Goal: Information Seeking & Learning: Learn about a topic

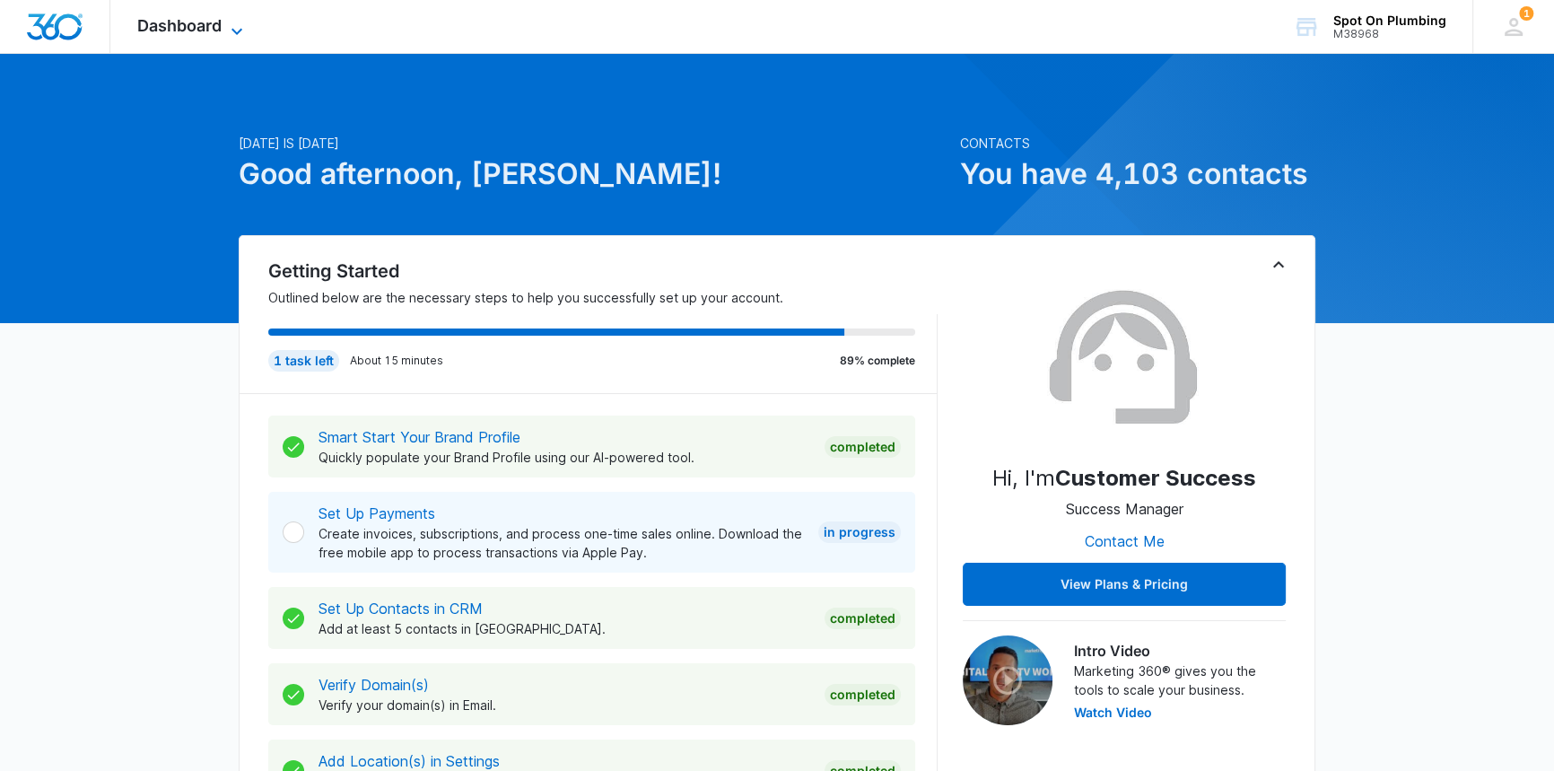
click at [233, 27] on icon at bounding box center [237, 32] width 22 height 22
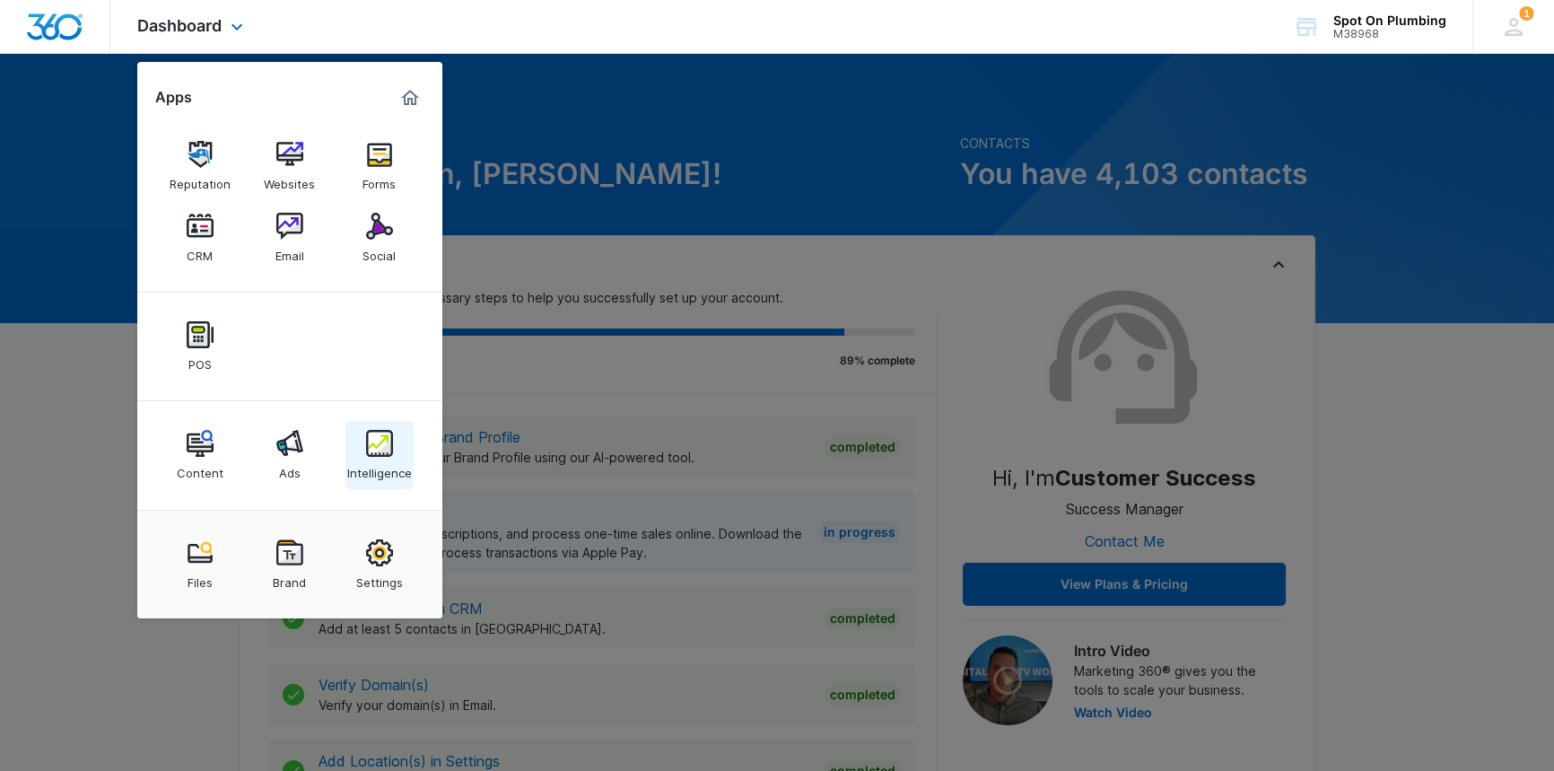
click at [380, 440] on img at bounding box center [379, 443] width 27 height 27
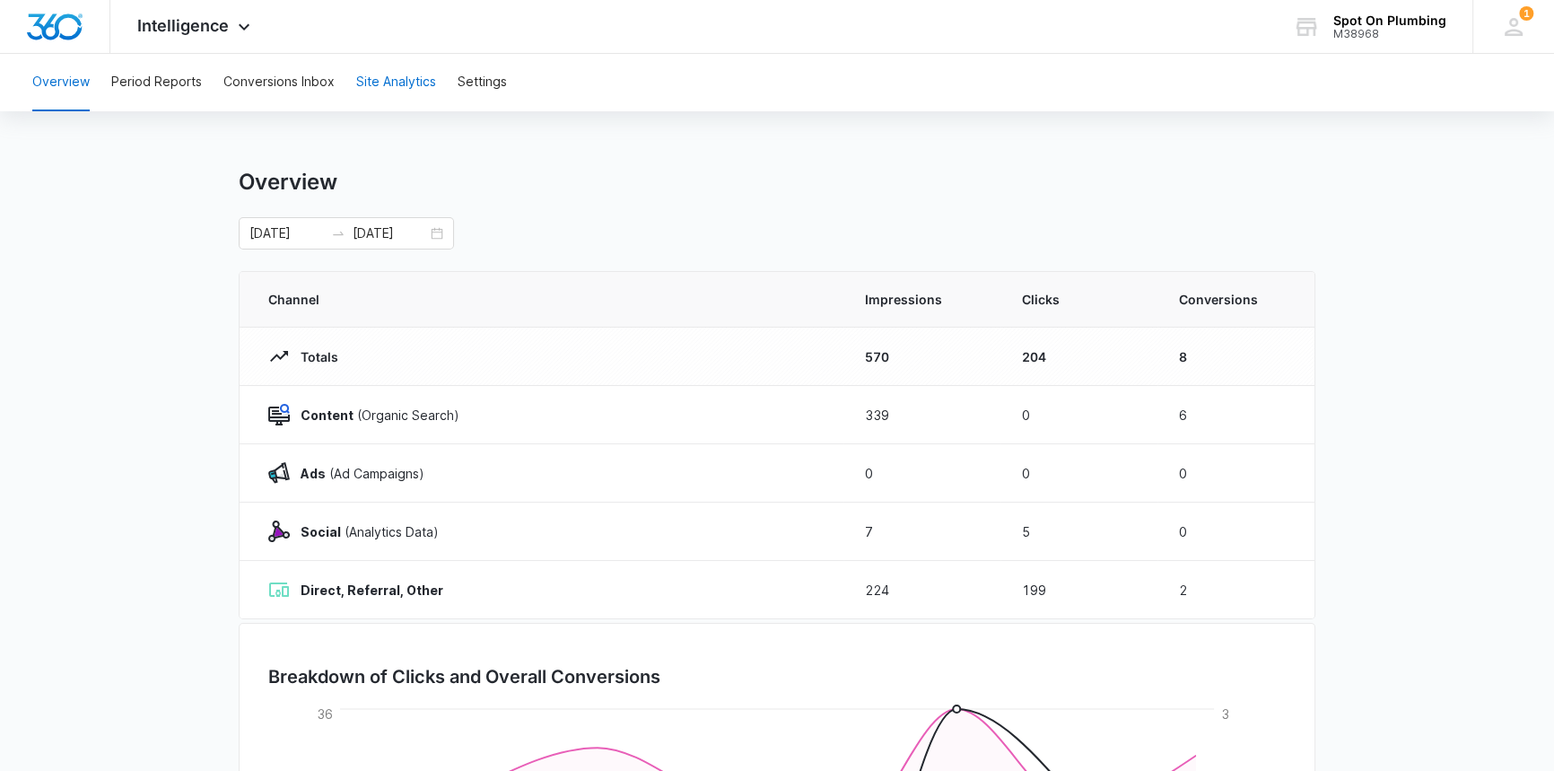
click at [375, 90] on button "Site Analytics" at bounding box center [396, 82] width 80 height 57
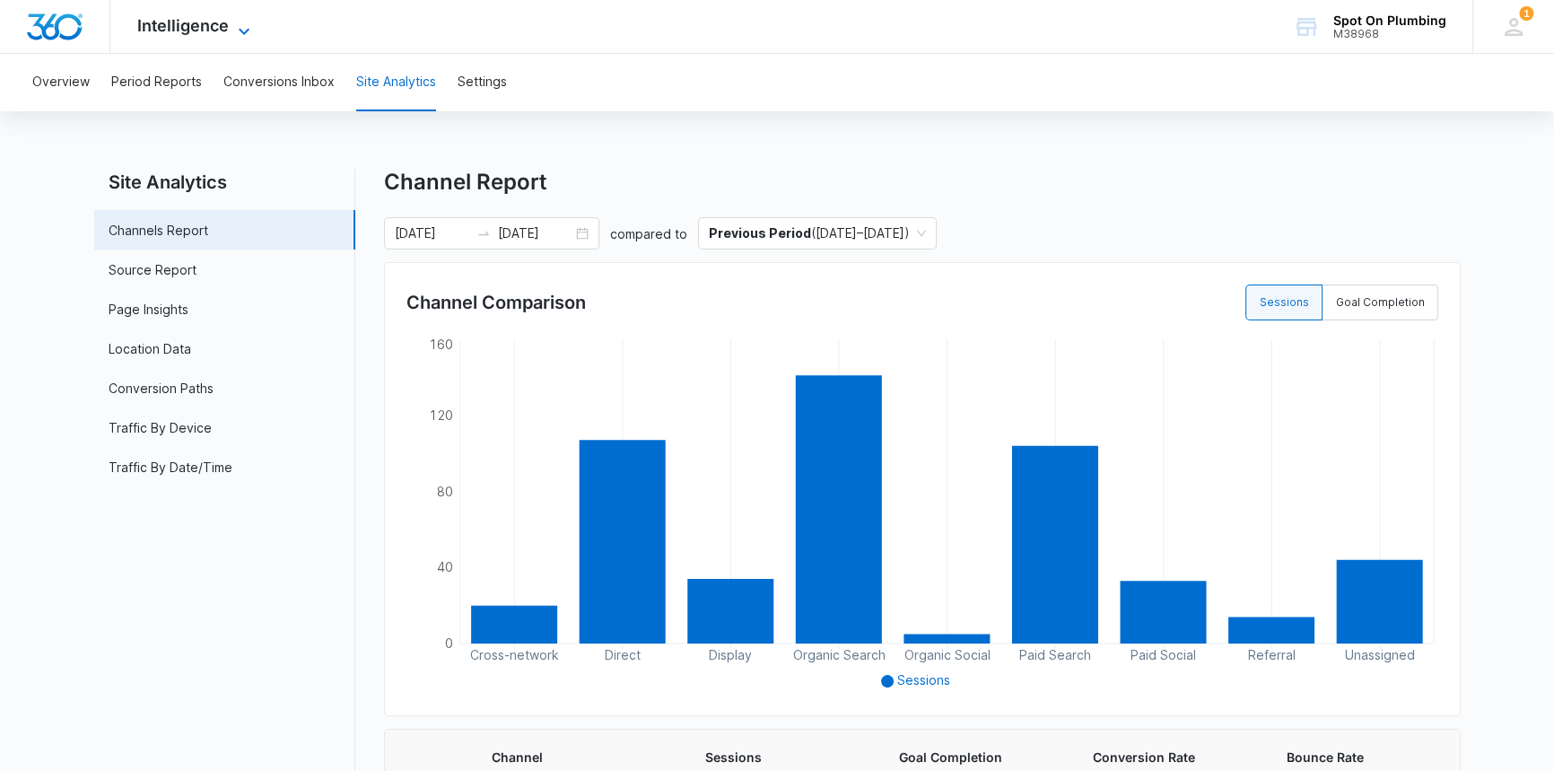
click at [191, 26] on span "Intelligence" at bounding box center [183, 25] width 92 height 19
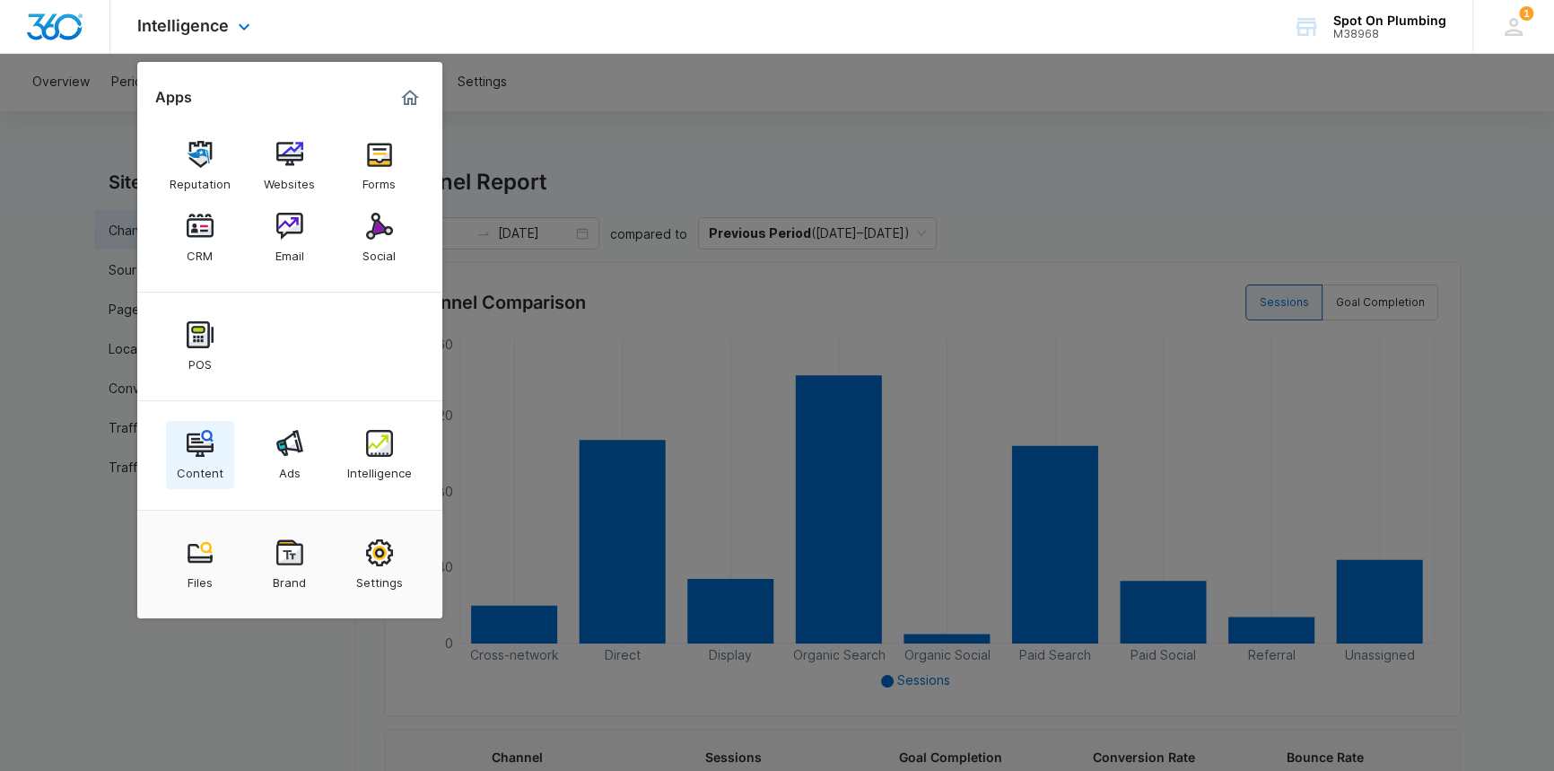
click at [193, 457] on img at bounding box center [200, 443] width 27 height 27
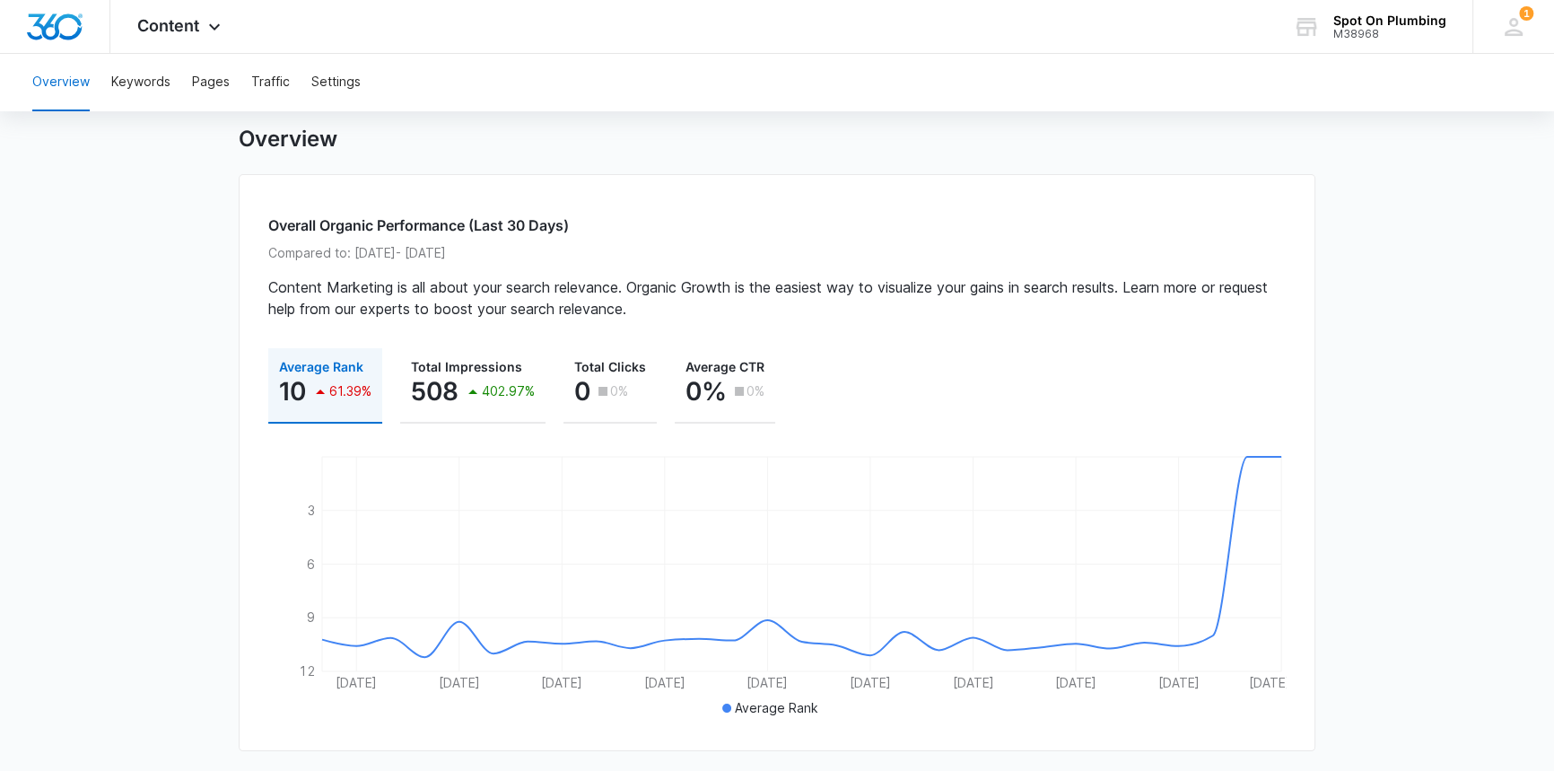
scroll to position [81, 0]
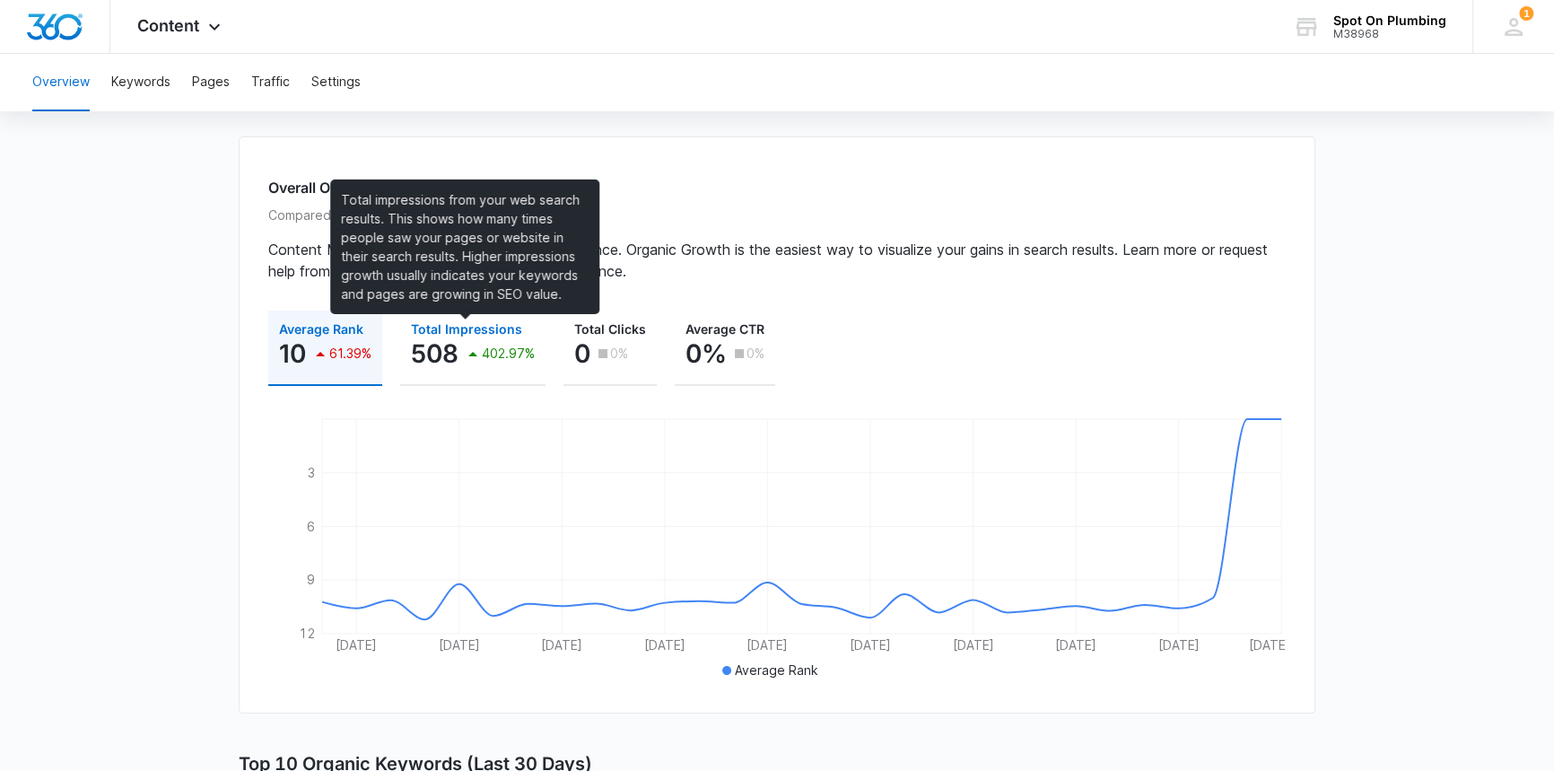
click at [446, 321] on span "Total Impressions" at bounding box center [466, 328] width 111 height 15
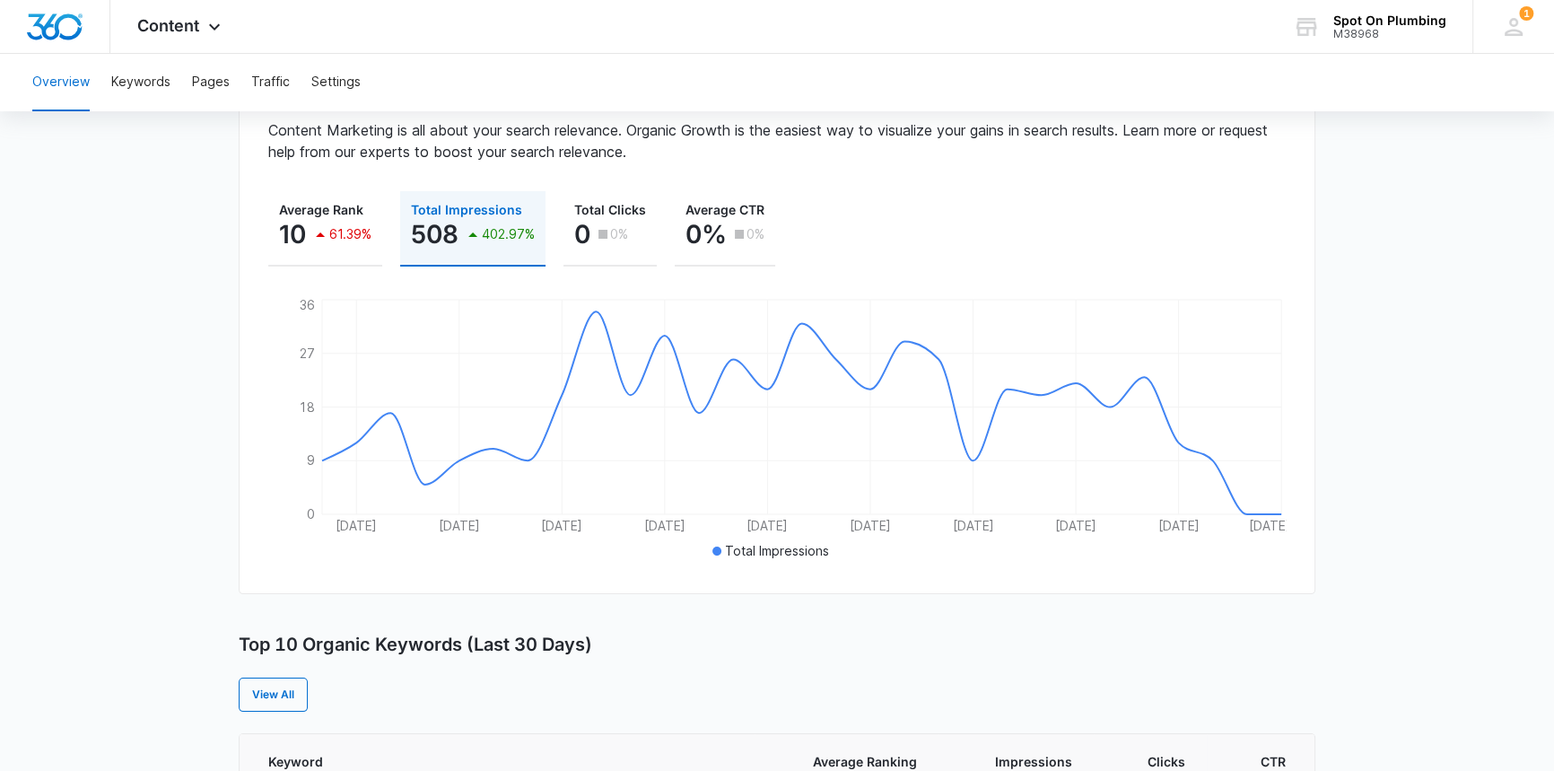
scroll to position [0, 0]
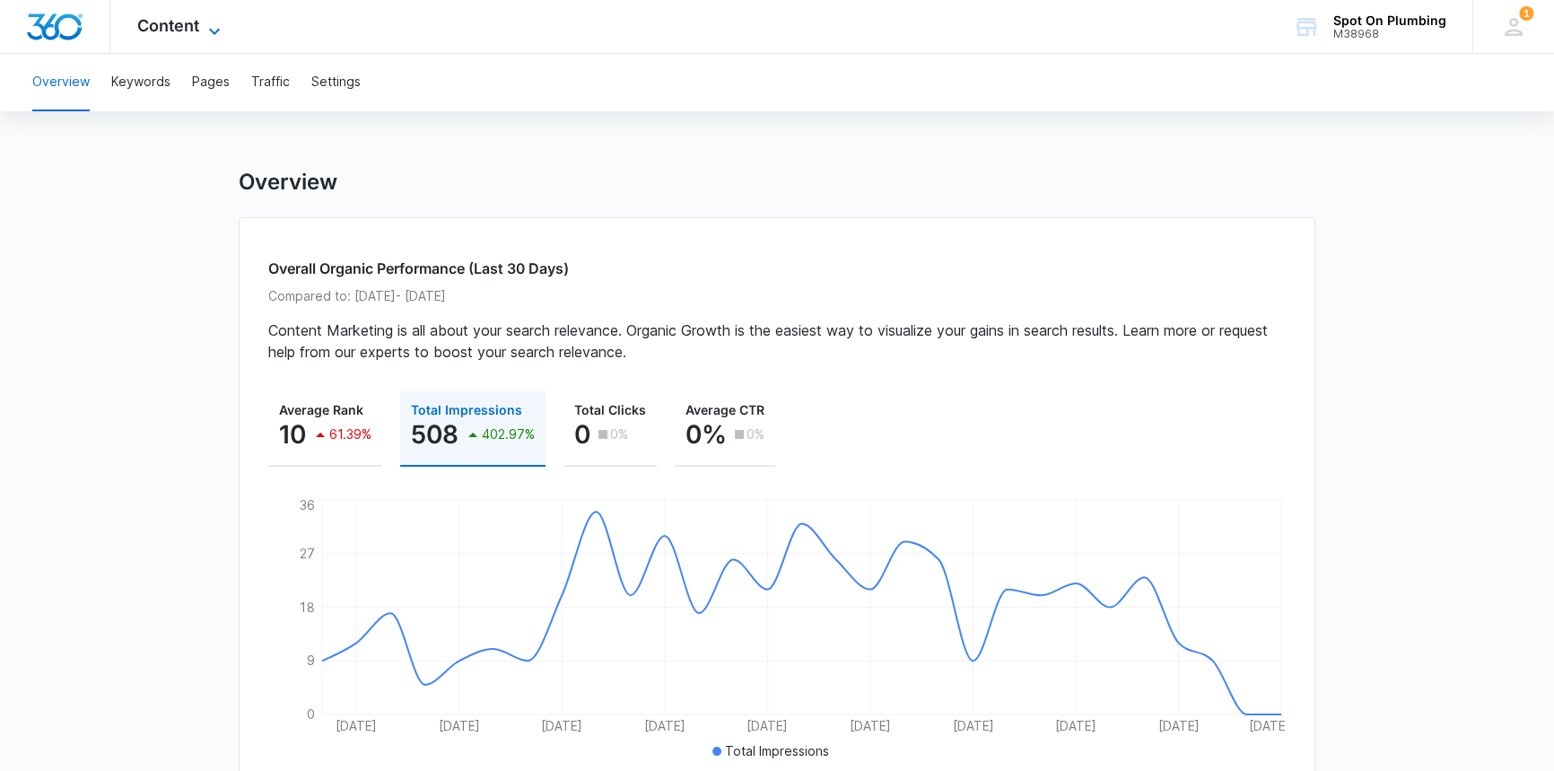
click at [206, 22] on icon at bounding box center [215, 32] width 22 height 22
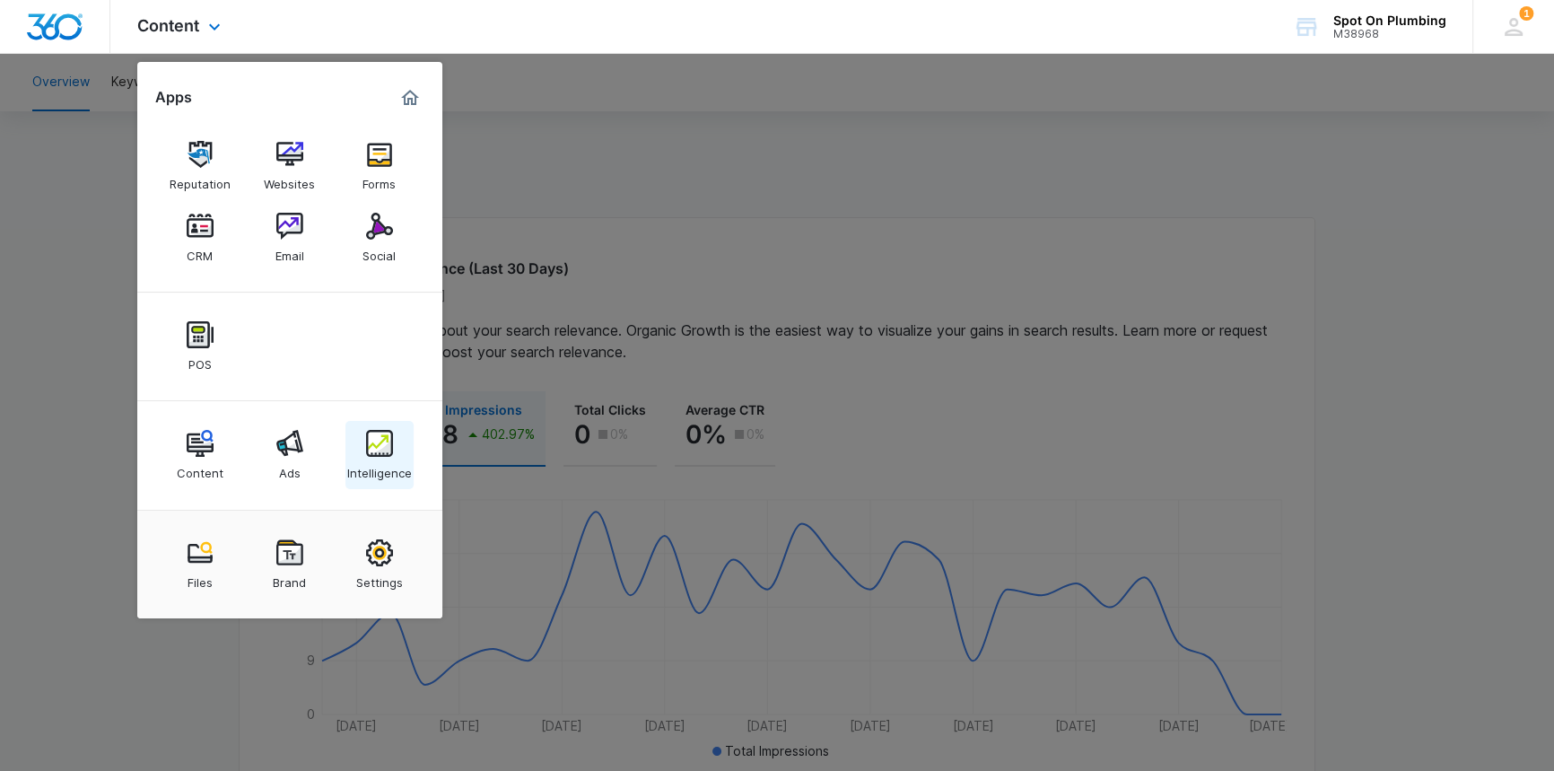
click at [368, 467] on div "Intelligence" at bounding box center [379, 468] width 65 height 23
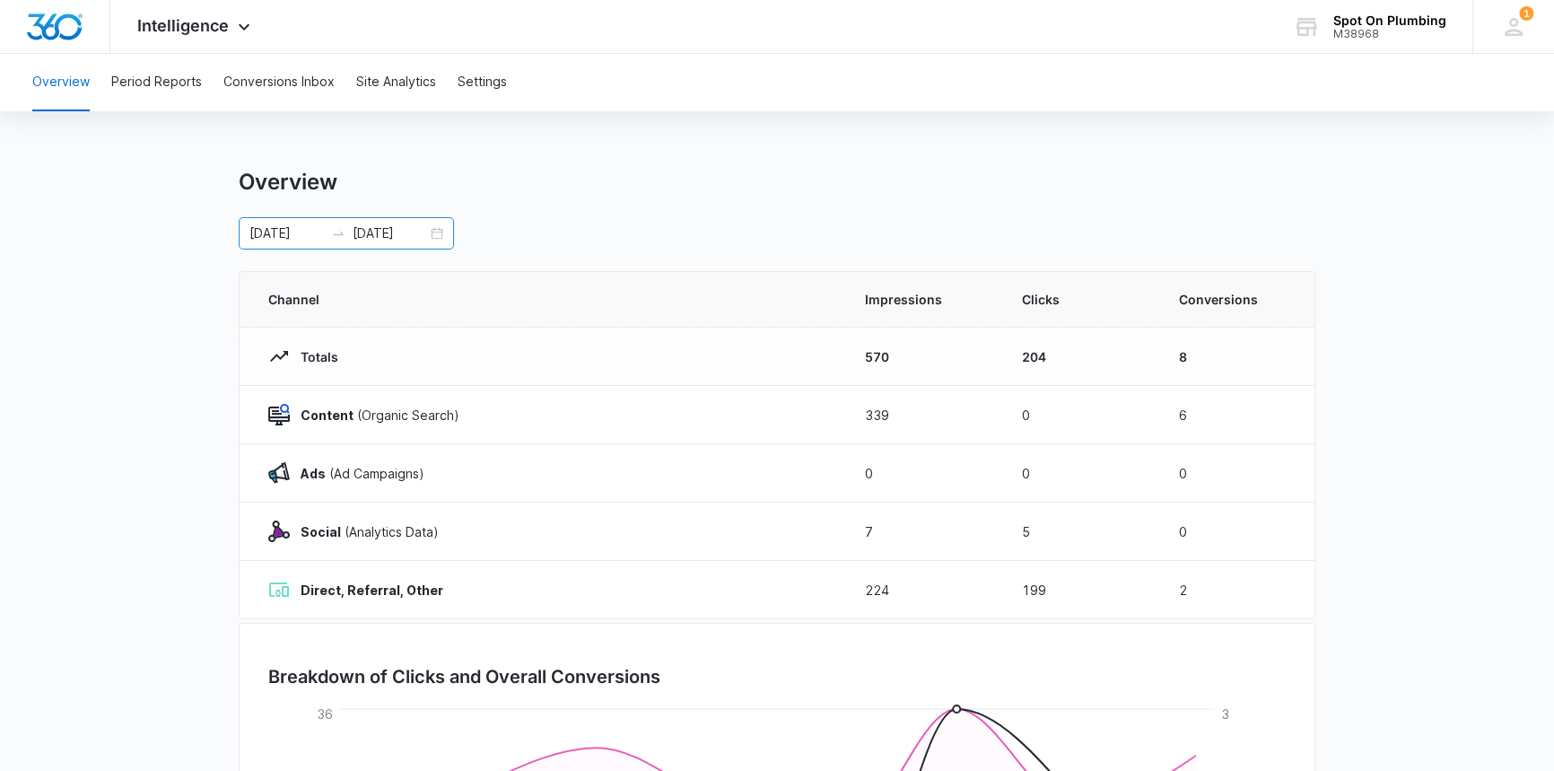
click at [443, 230] on div "[DATE] [DATE]" at bounding box center [346, 233] width 215 height 32
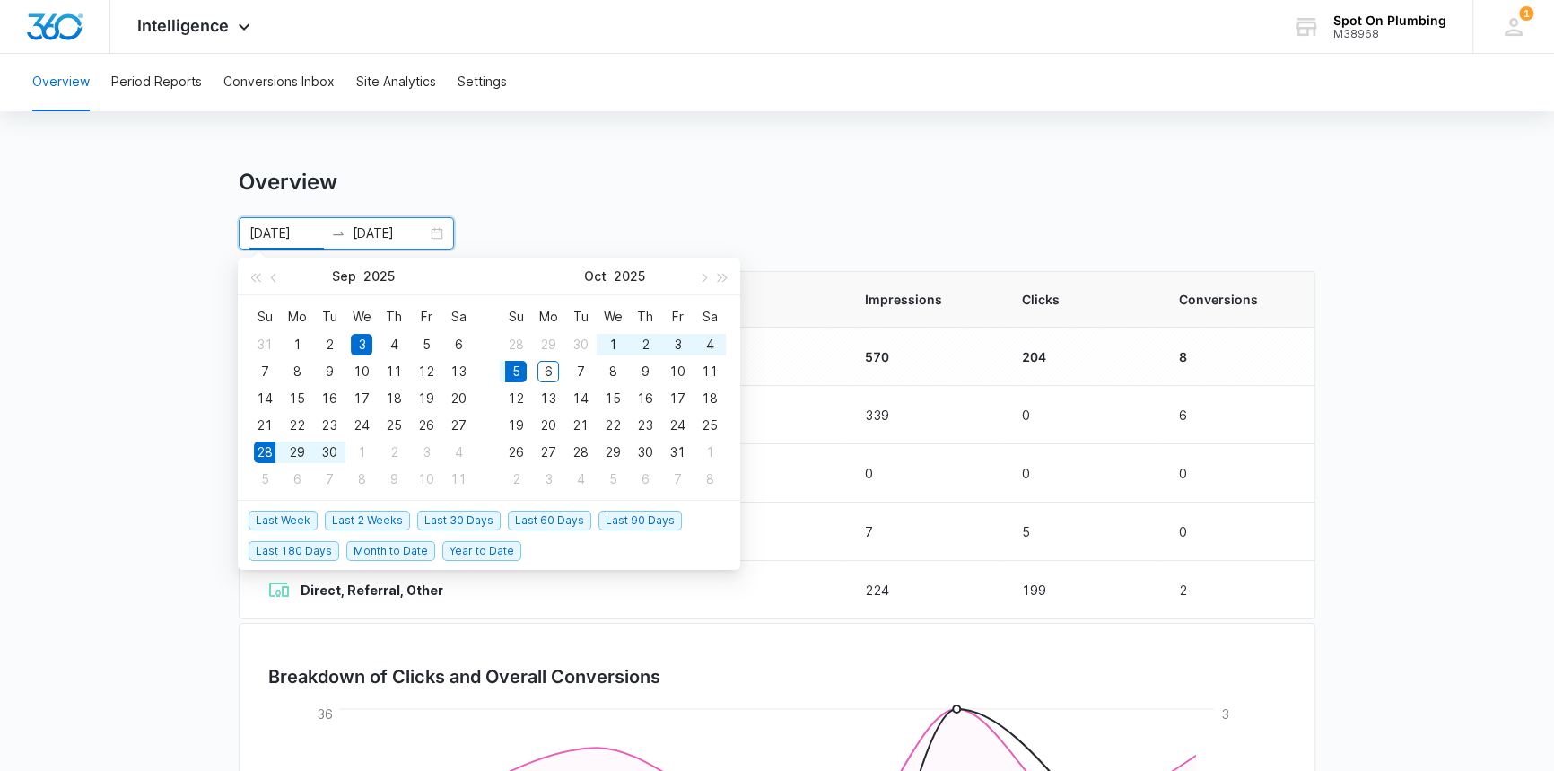
click at [285, 518] on span "Last Week" at bounding box center [283, 521] width 69 height 20
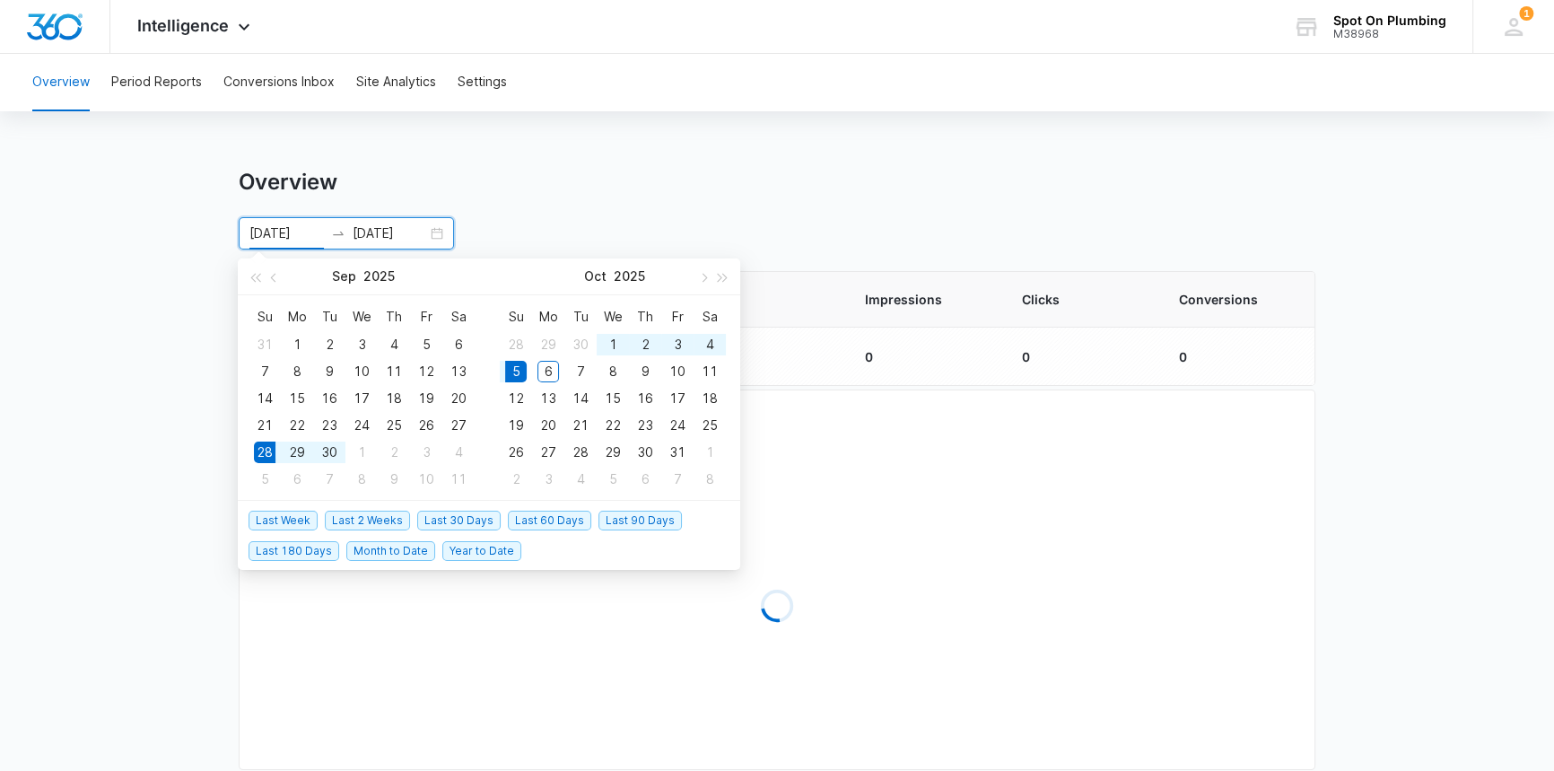
type input "[DATE]"
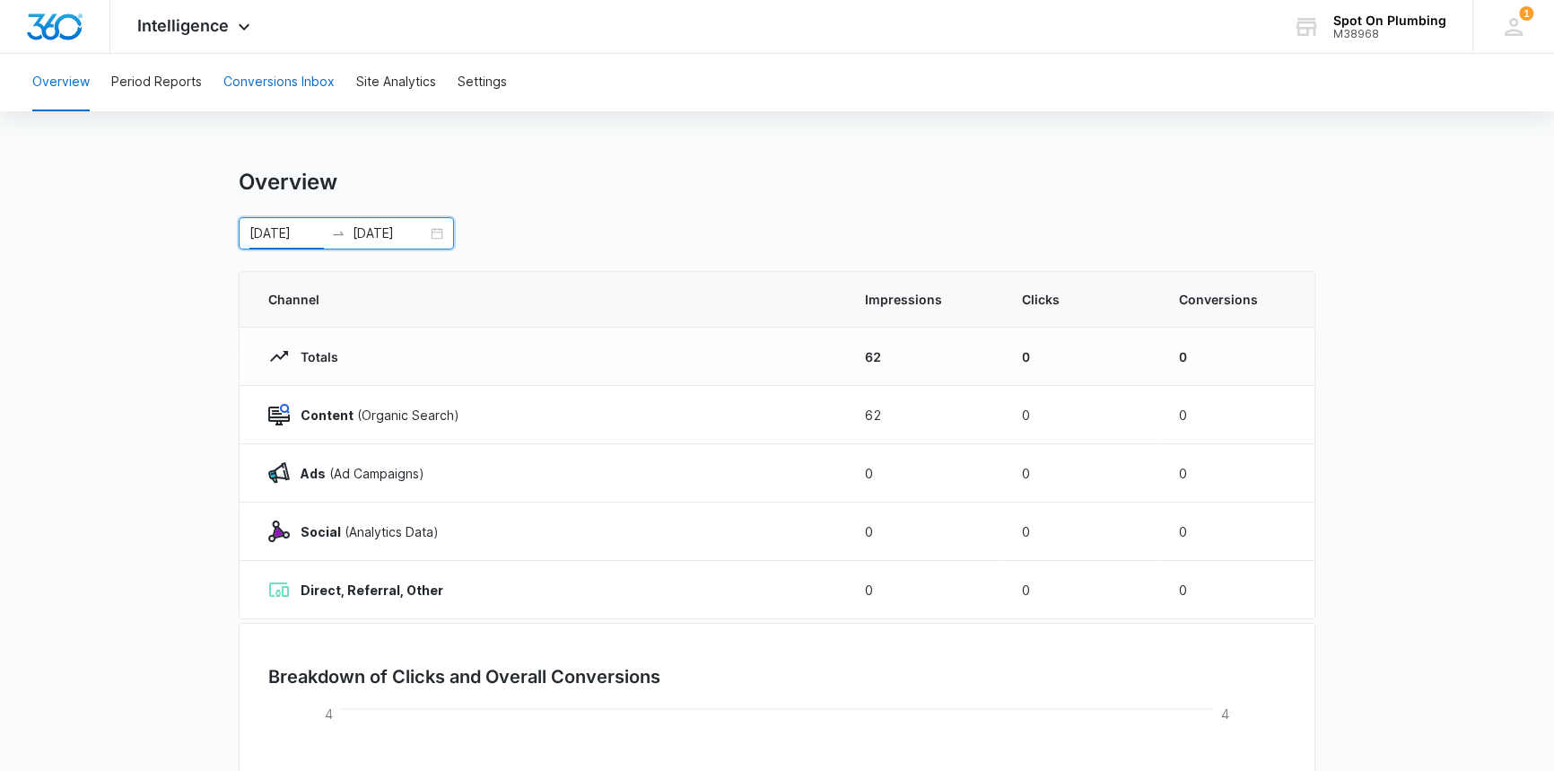
click at [287, 80] on button "Conversions Inbox" at bounding box center [278, 82] width 111 height 57
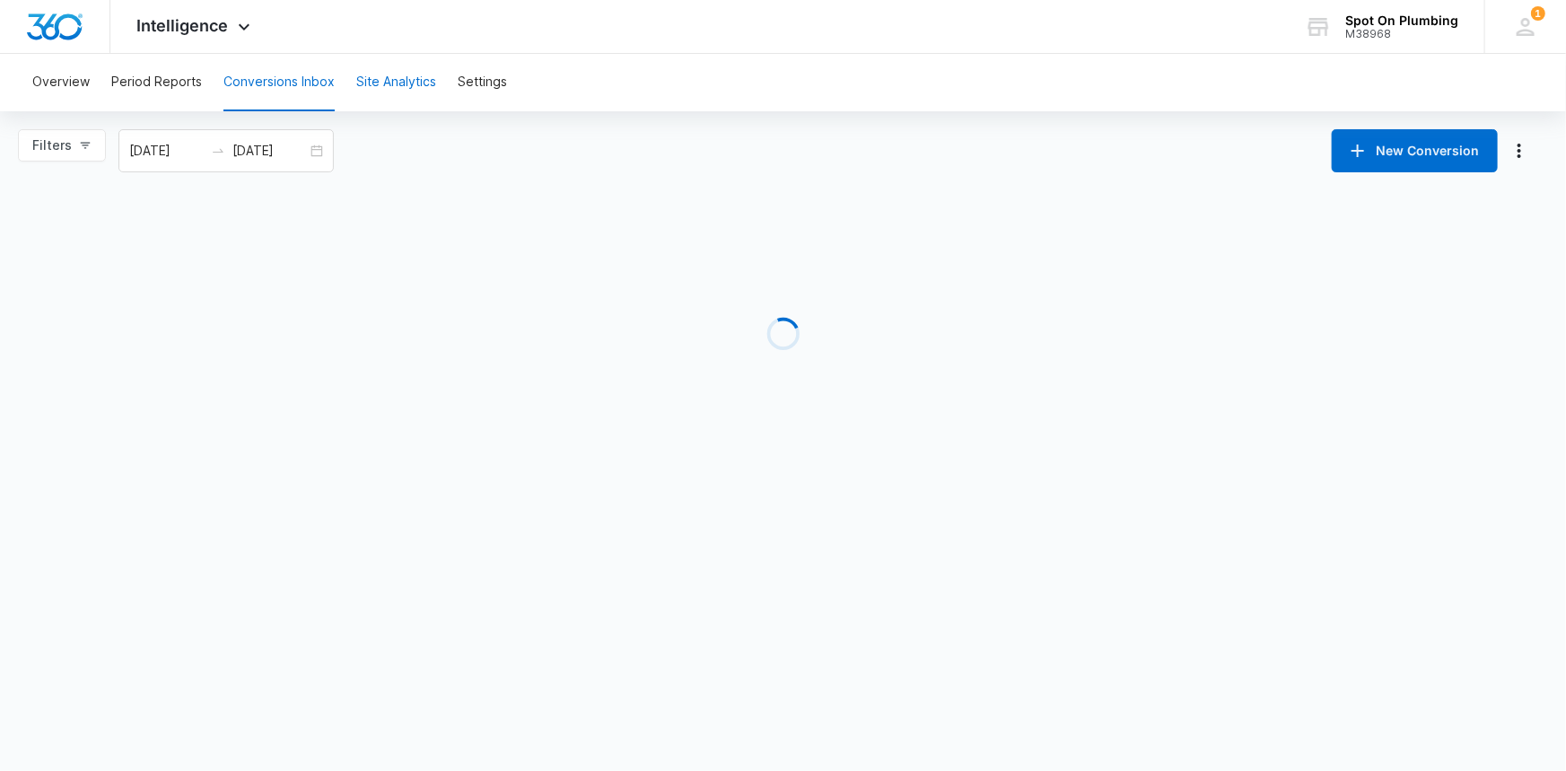
click at [394, 79] on button "Site Analytics" at bounding box center [396, 82] width 80 height 57
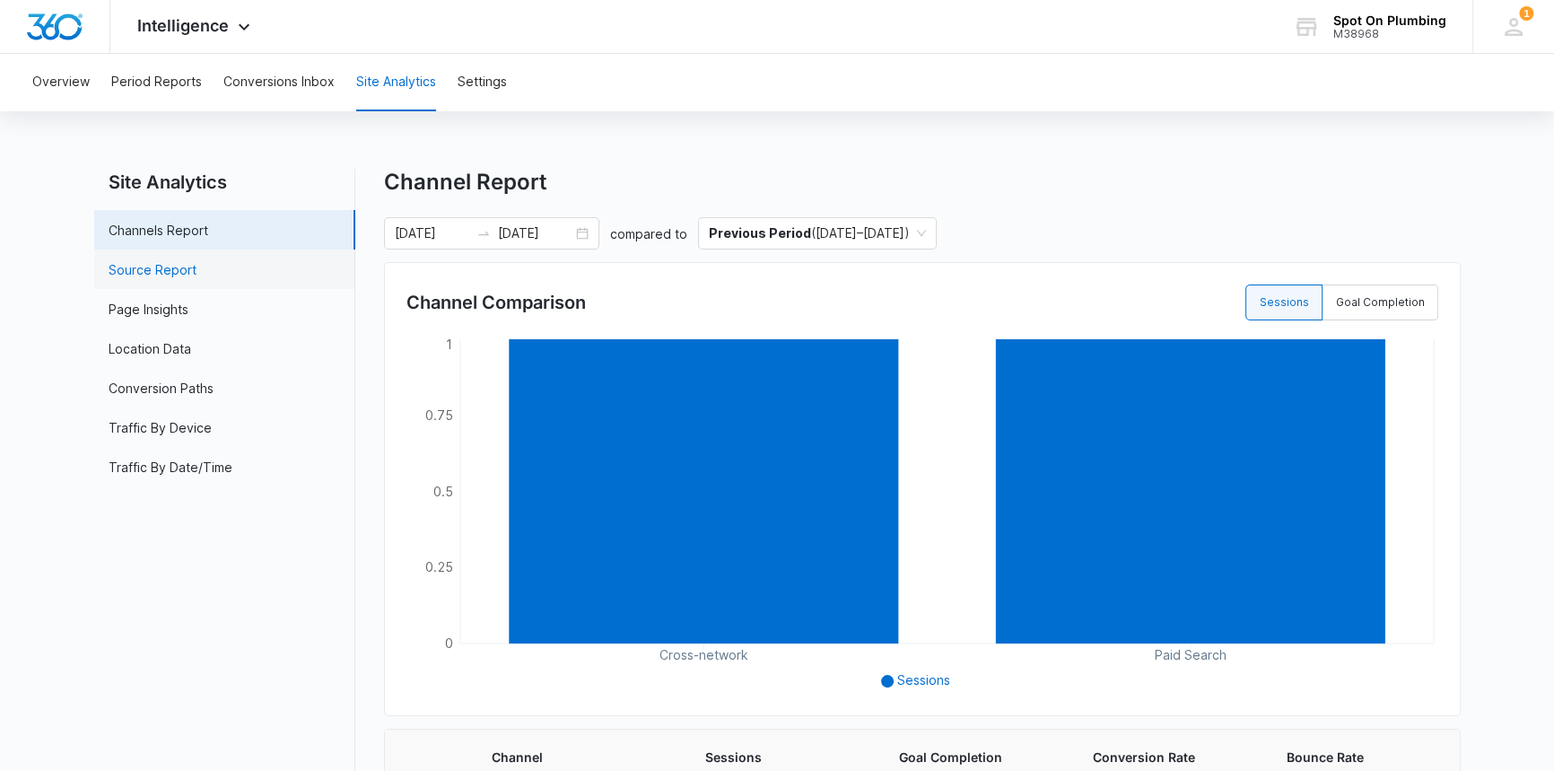
click at [163, 268] on link "Source Report" at bounding box center [153, 269] width 88 height 19
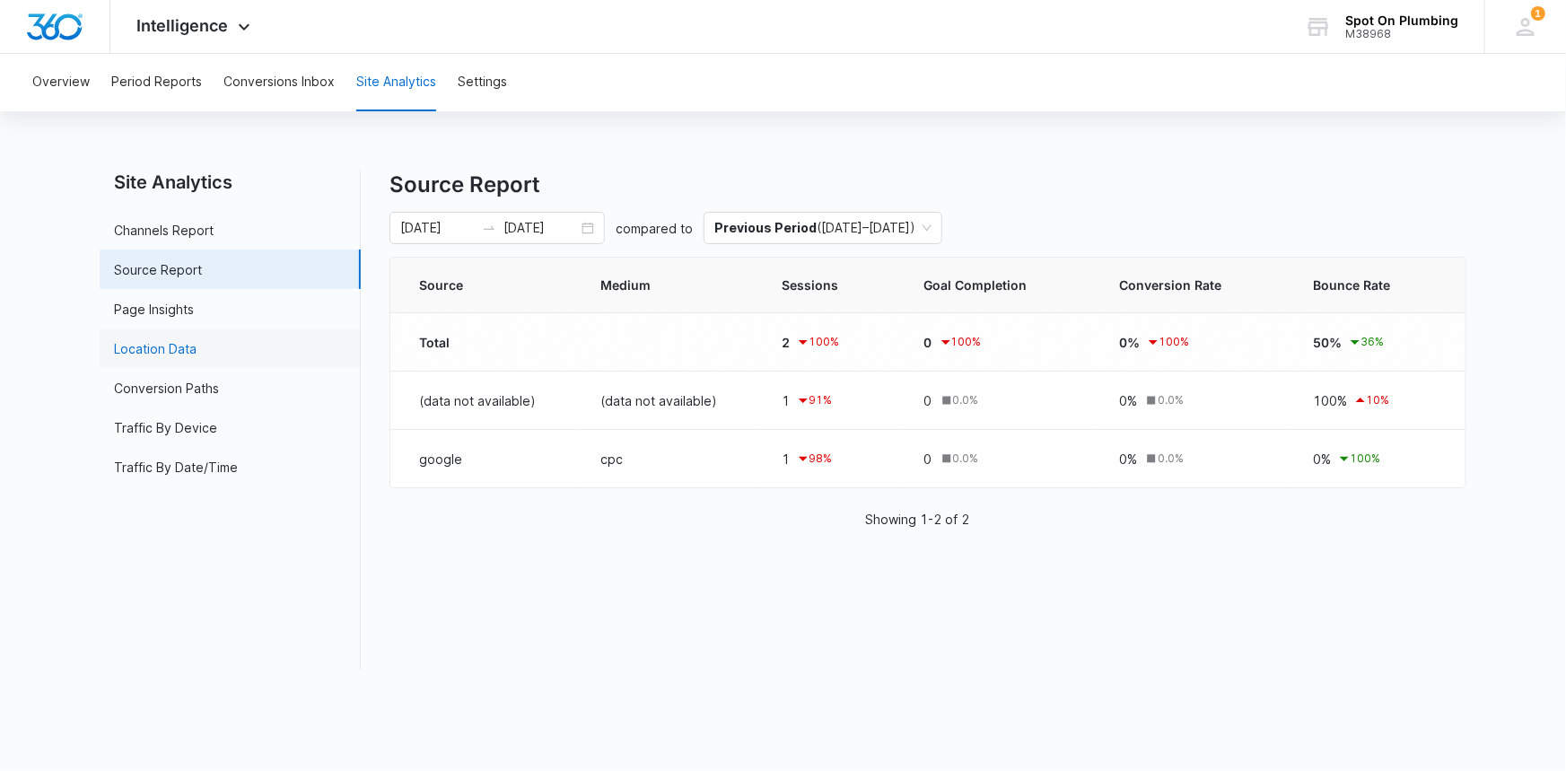
click at [160, 344] on link "Location Data" at bounding box center [155, 348] width 83 height 19
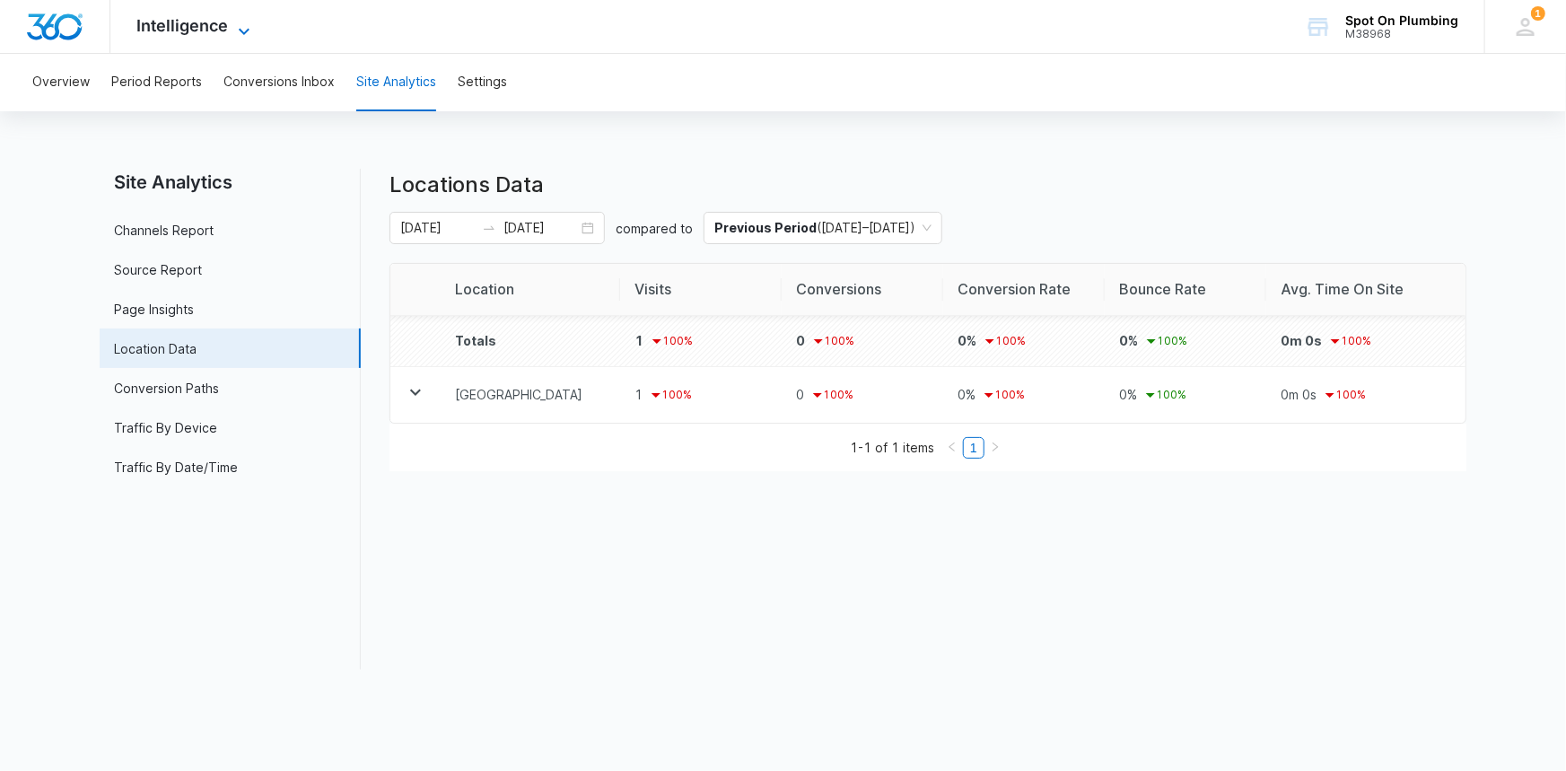
click at [214, 26] on span "Intelligence" at bounding box center [183, 25] width 92 height 19
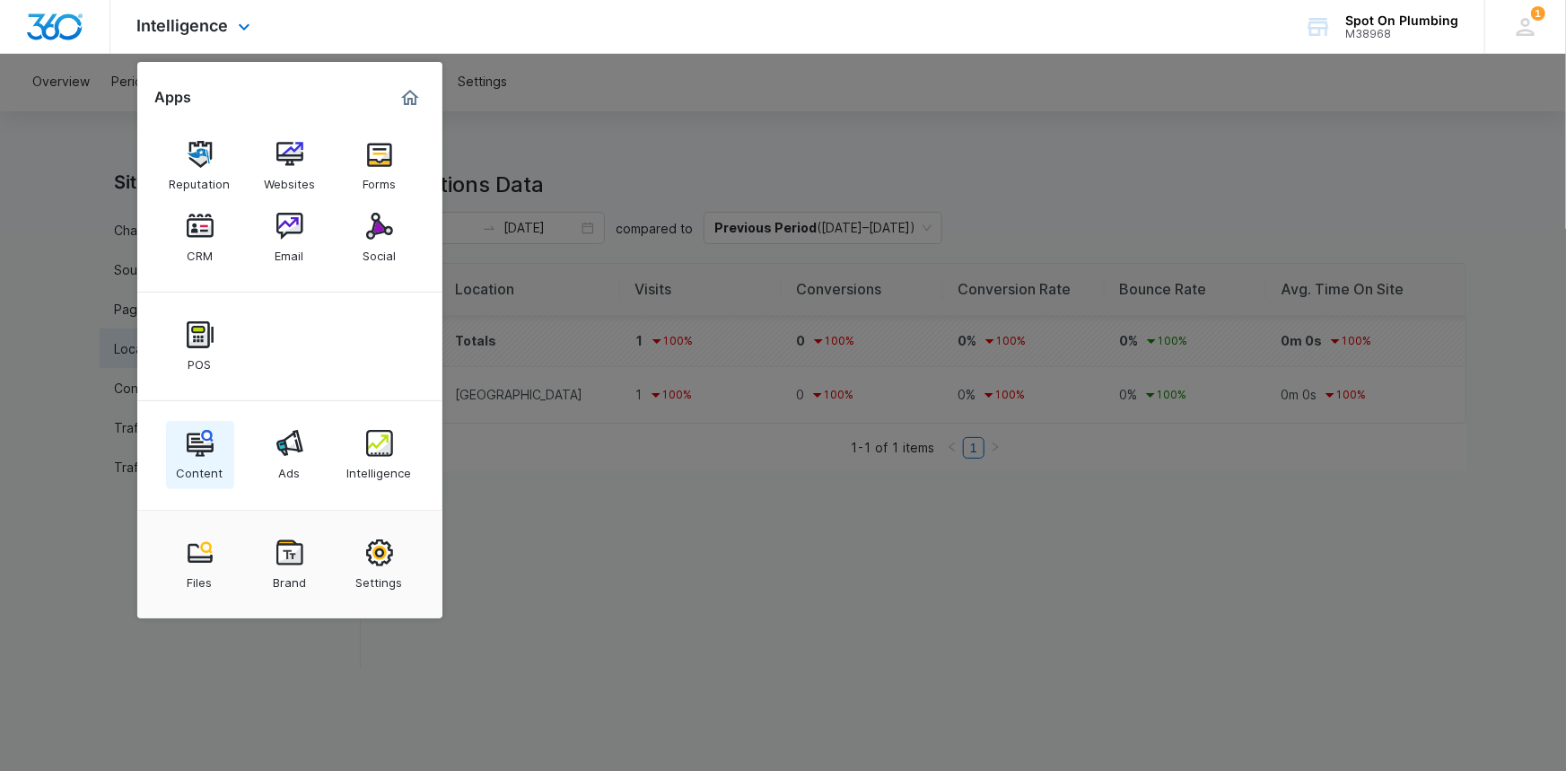
click at [164, 453] on div "Content Ads Intelligence" at bounding box center [289, 455] width 305 height 109
click at [201, 455] on img at bounding box center [200, 443] width 27 height 27
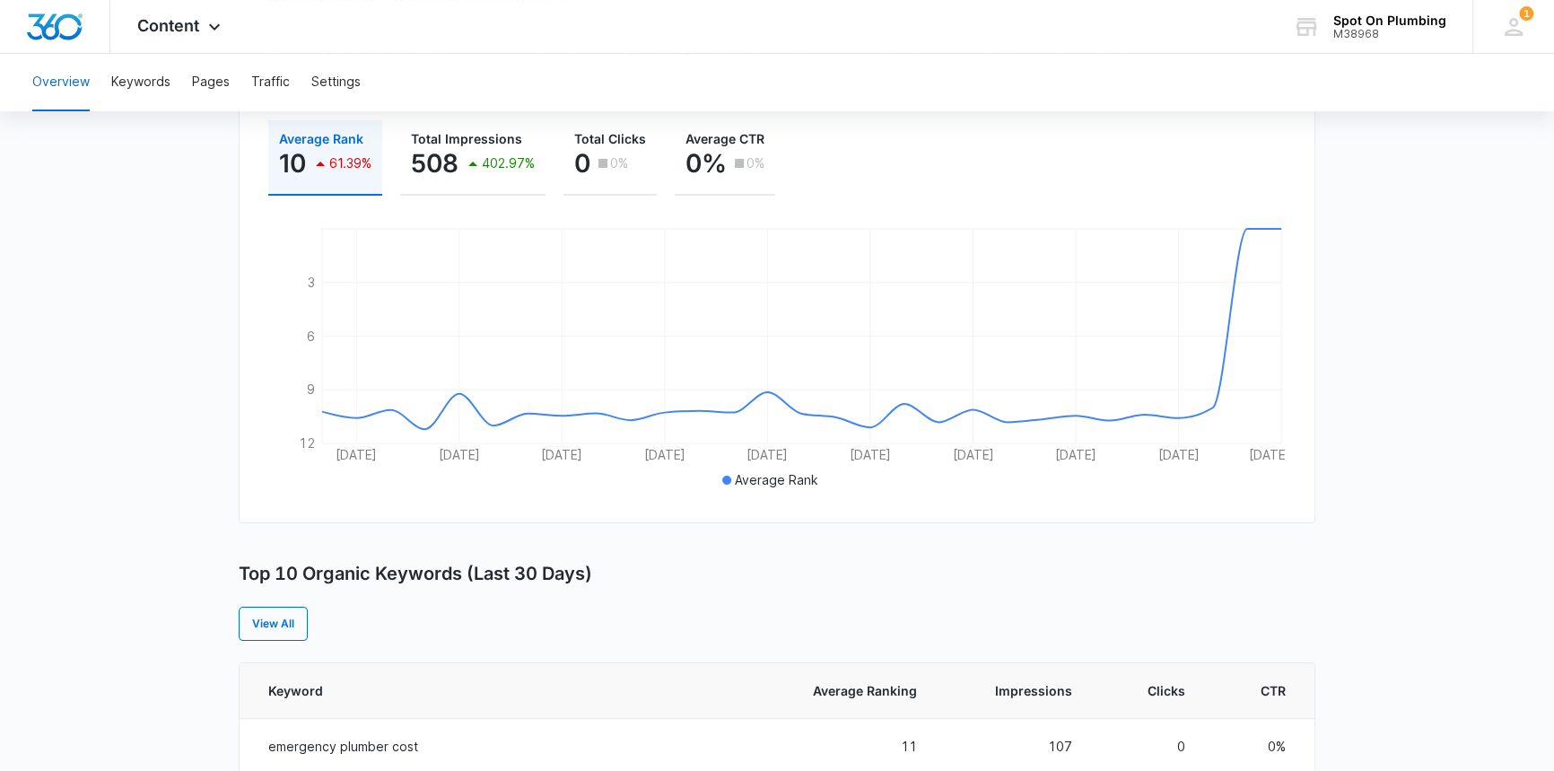
scroll to position [489, 0]
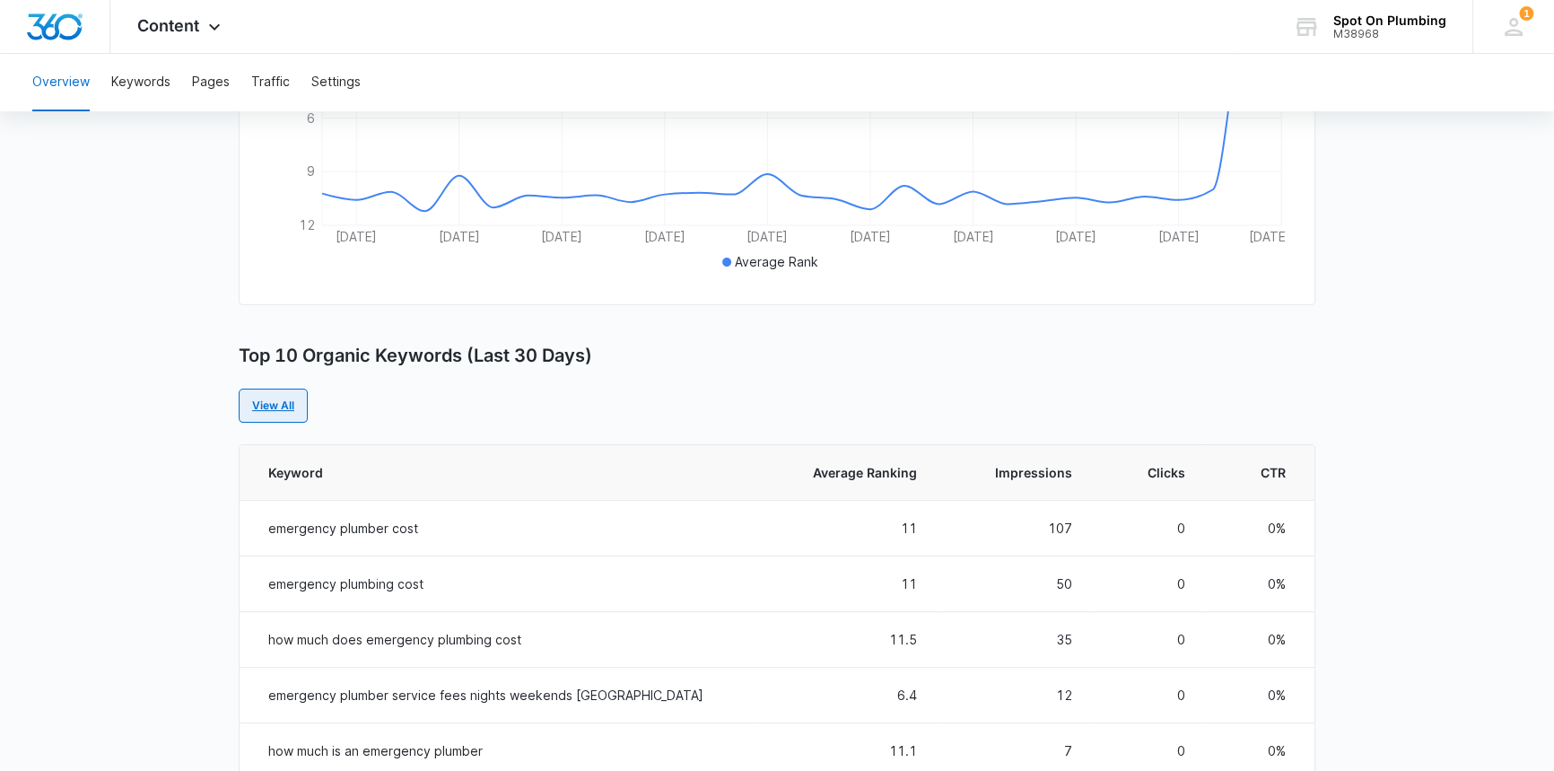
click at [302, 412] on link "View All" at bounding box center [273, 406] width 69 height 34
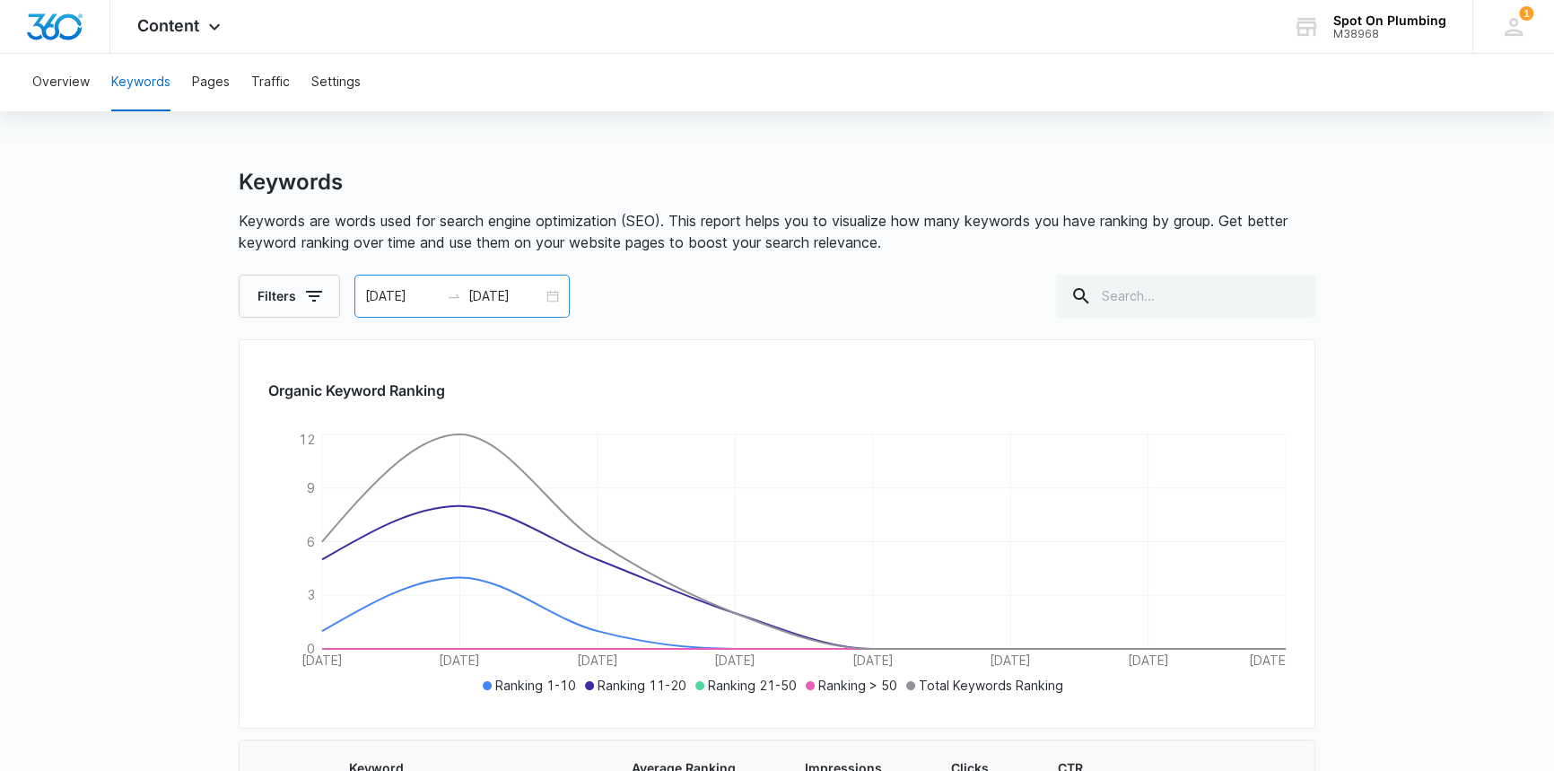
click at [548, 298] on div "[DATE] [DATE]" at bounding box center [461, 296] width 215 height 43
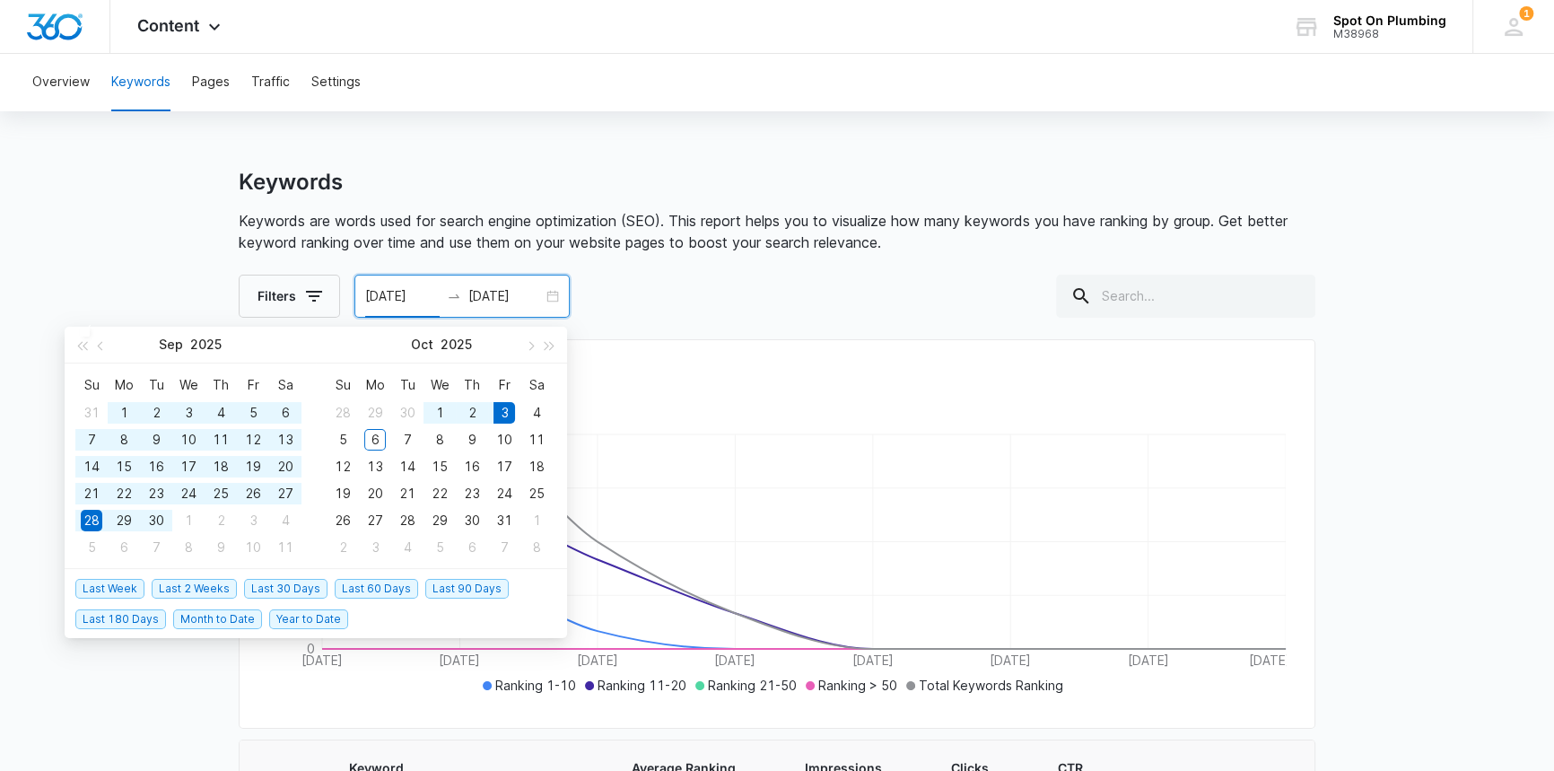
click at [376, 590] on span "Last 60 Days" at bounding box center [376, 589] width 83 height 20
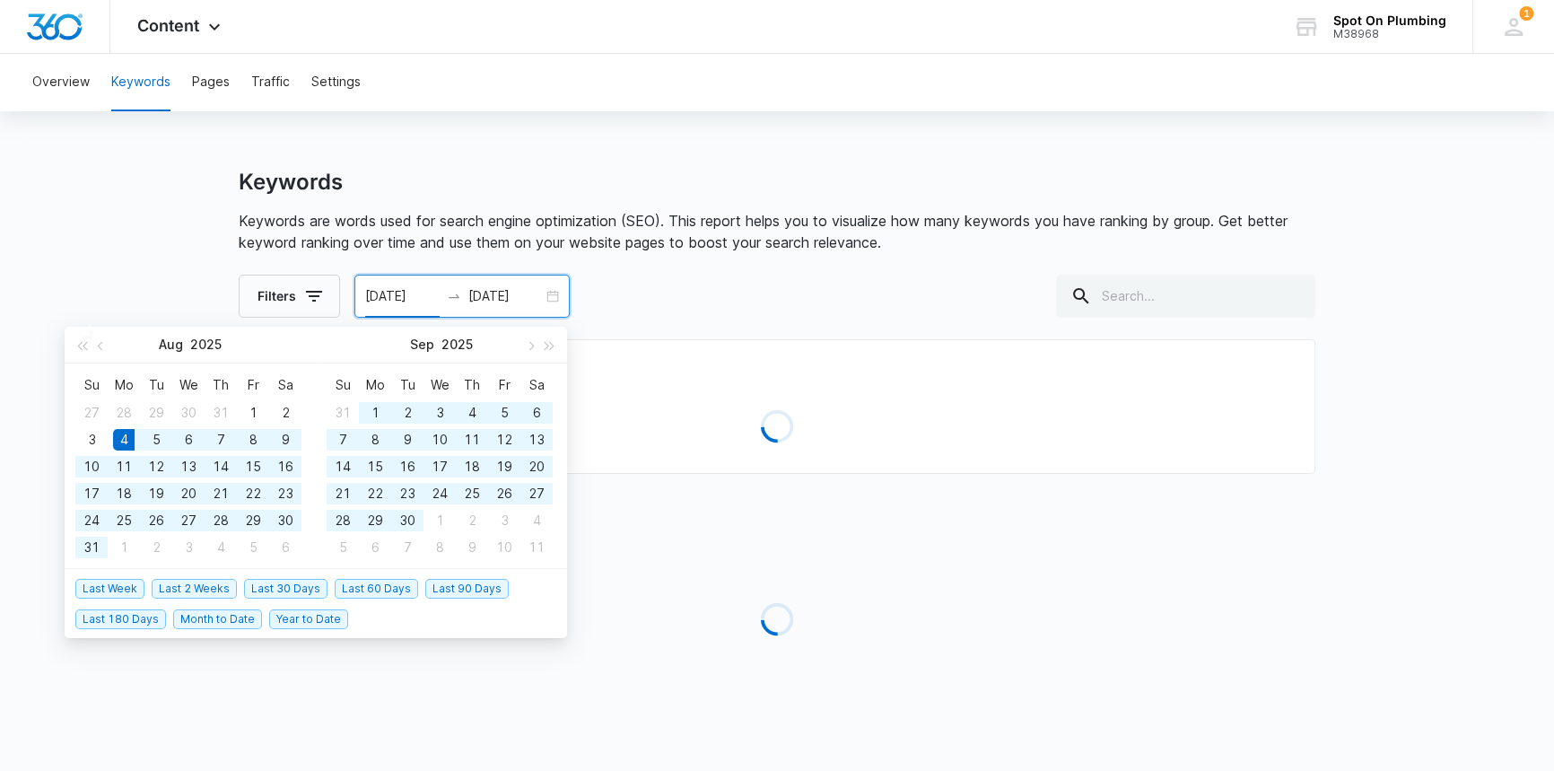
type input "[DATE]"
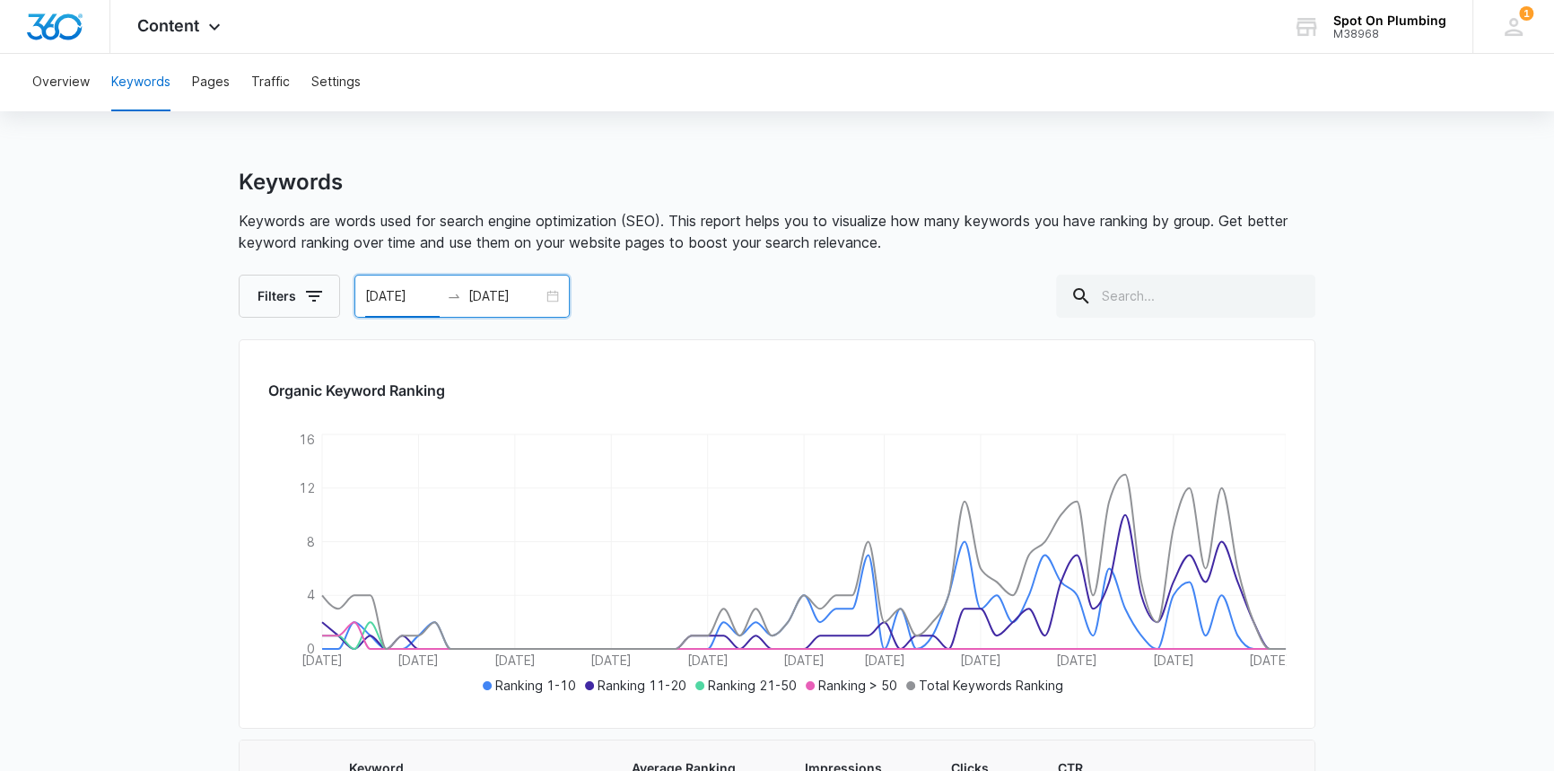
click at [439, 241] on p "Keywords are words used for search engine optimization (SEO). This report helps…" at bounding box center [777, 231] width 1077 height 43
